Goal: Information Seeking & Learning: Learn about a topic

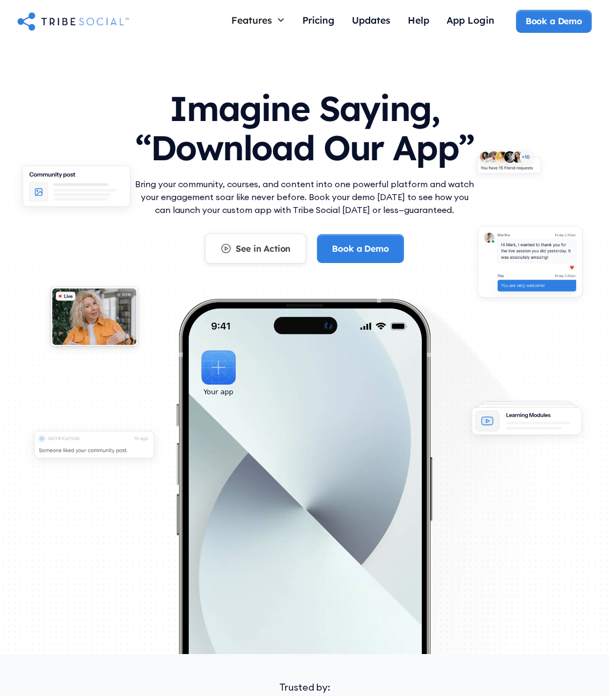
click at [271, 250] on div "See in Action" at bounding box center [262, 248] width 55 height 12
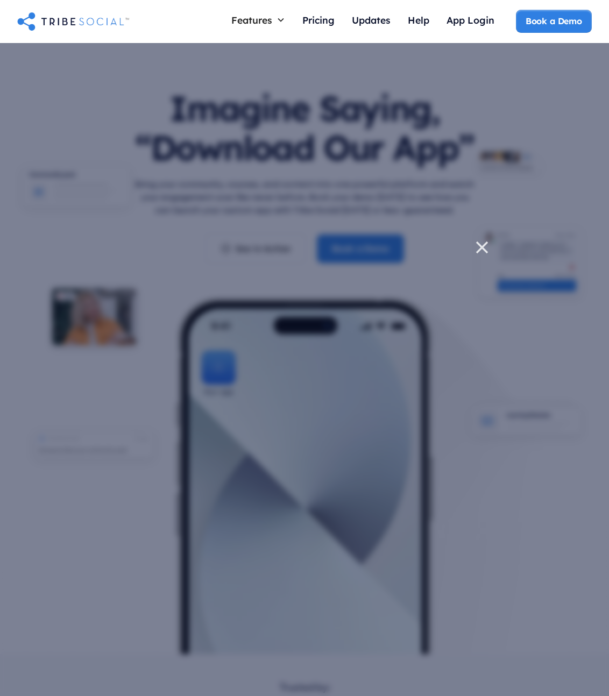
click at [482, 250] on icon at bounding box center [482, 248] width 22 height 22
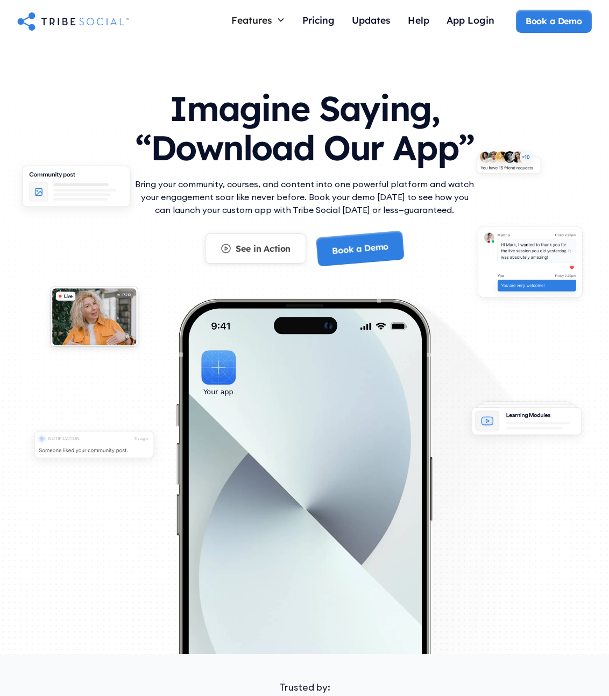
click at [251, 259] on link "See in Action" at bounding box center [255, 248] width 101 height 30
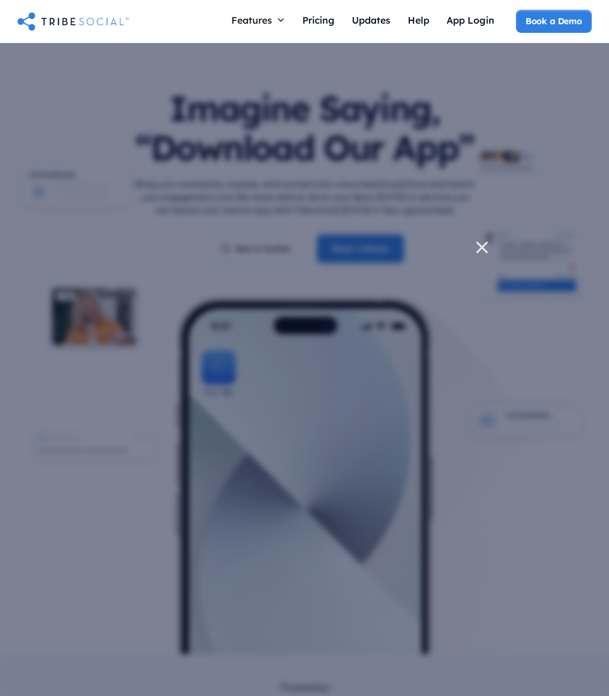
click at [484, 245] on icon at bounding box center [481, 247] width 11 height 11
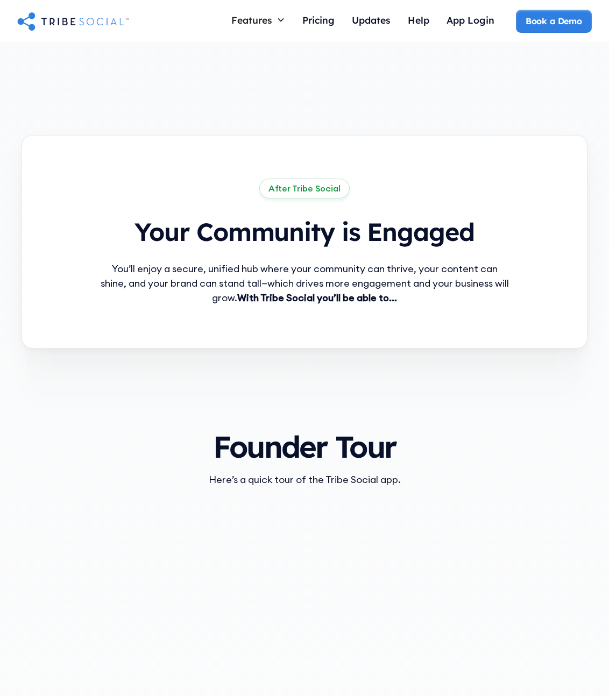
scroll to position [801, 0]
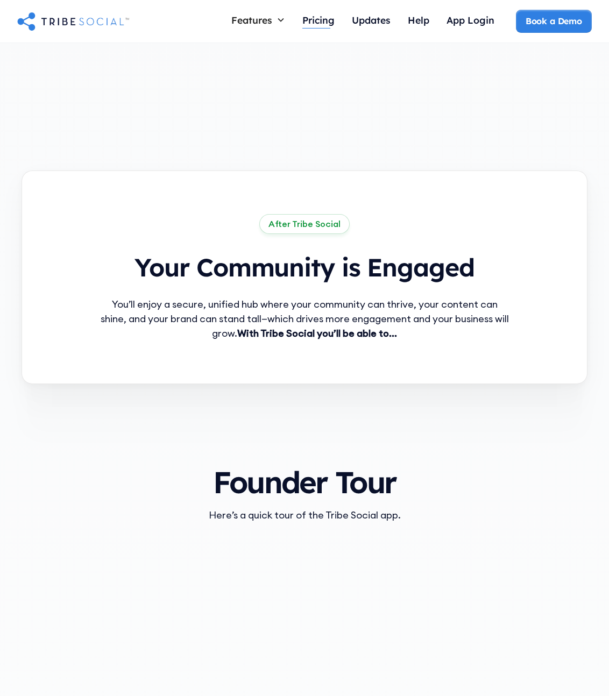
click at [317, 24] on div "Pricing" at bounding box center [318, 20] width 32 height 12
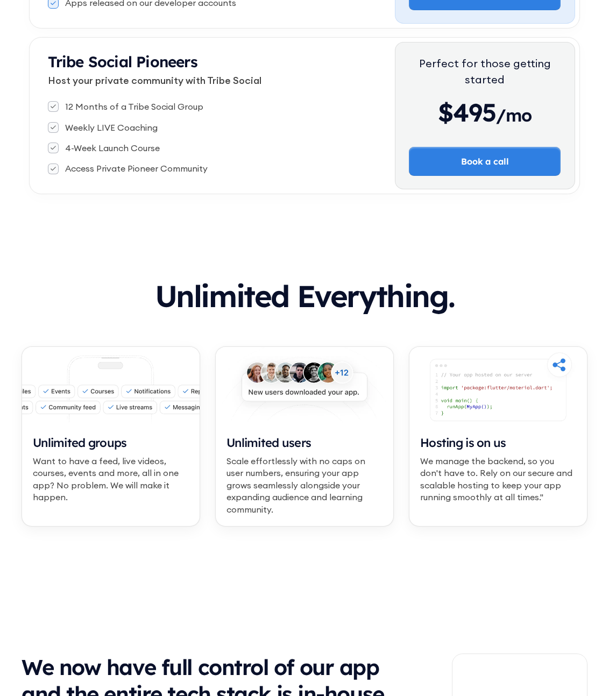
scroll to position [424, 0]
